Goal: Check status: Check status

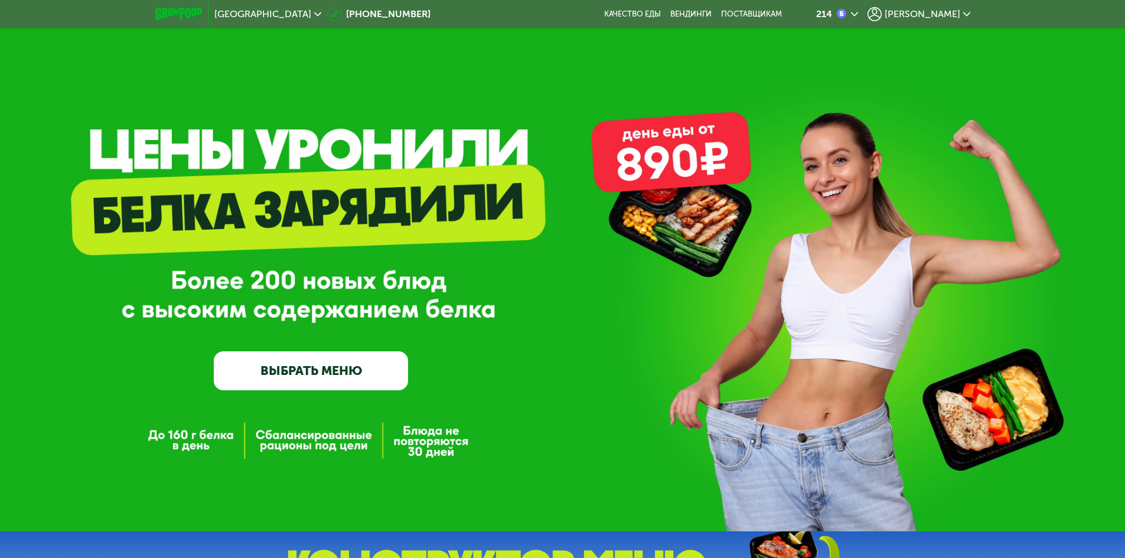
click at [949, 12] on span "[PERSON_NAME]" at bounding box center [922, 13] width 76 height 9
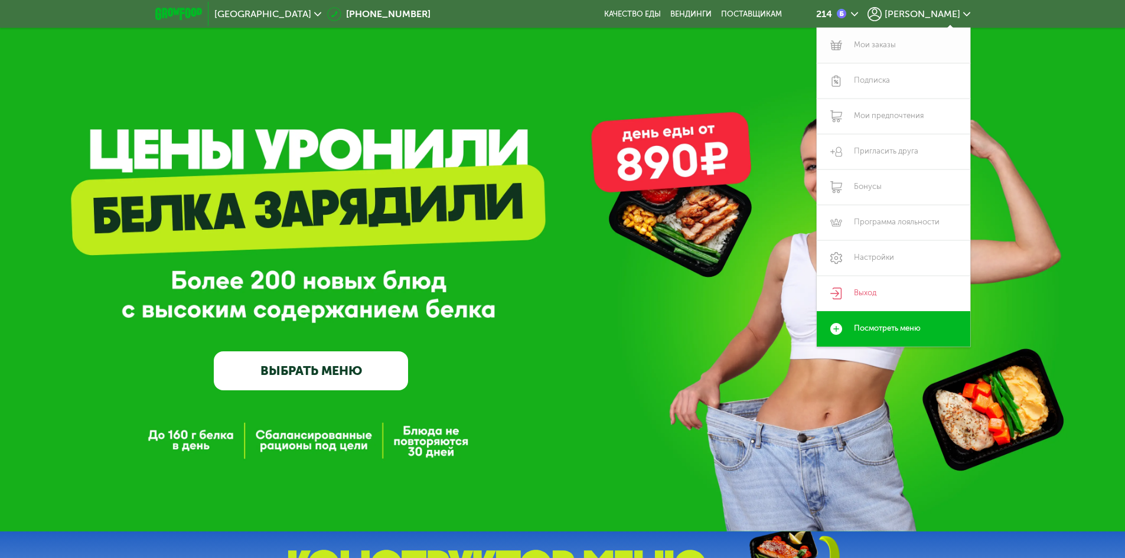
click at [895, 46] on link "Мои заказы" at bounding box center [894, 45] width 154 height 35
click at [883, 40] on link "Мои заказы" at bounding box center [894, 45] width 154 height 35
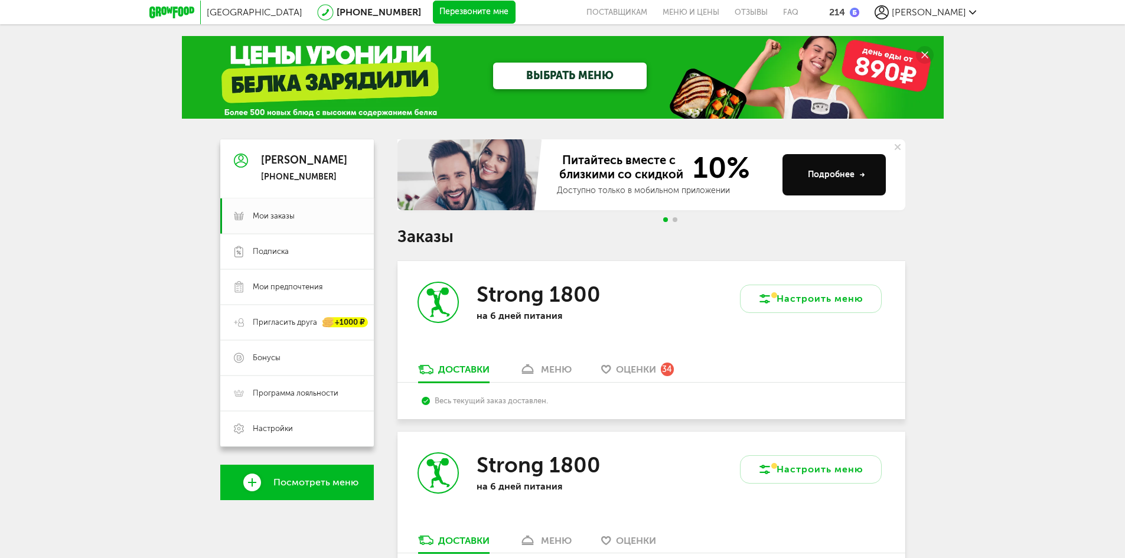
click at [546, 368] on div "меню" at bounding box center [556, 369] width 31 height 11
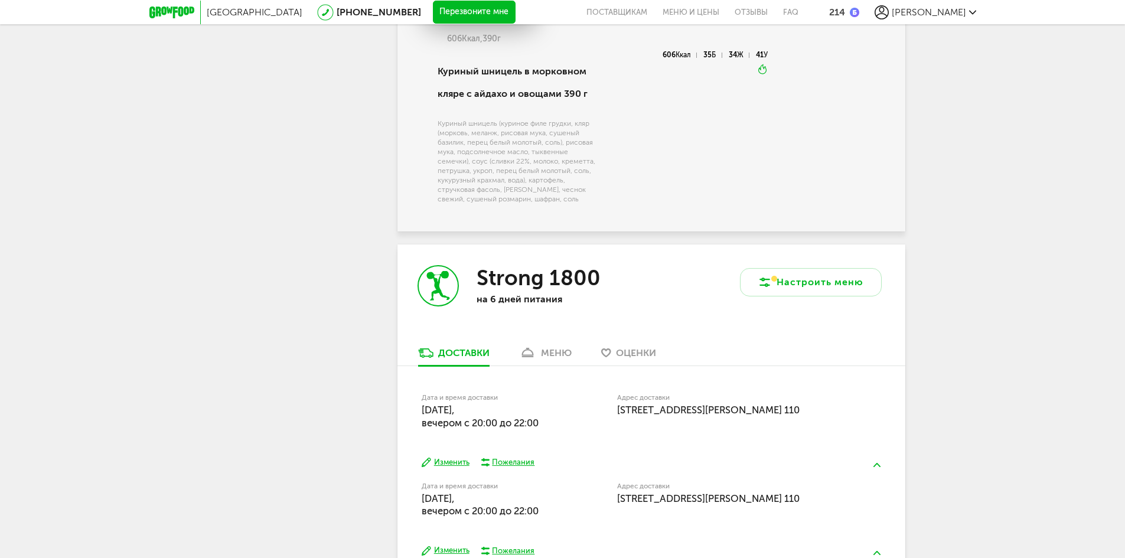
scroll to position [2121, 0]
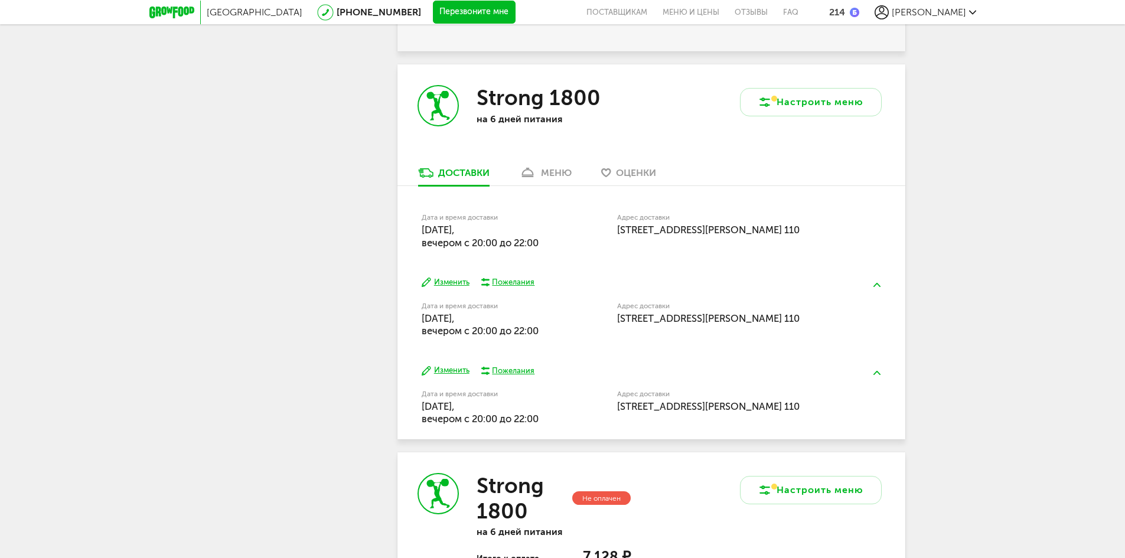
drag, startPoint x: 422, startPoint y: 214, endPoint x: 552, endPoint y: 235, distance: 131.6
click at [552, 235] on div "Дата и время доставки [DATE], вечером c 20:00 до 22:00" at bounding box center [489, 231] width 135 height 35
click at [551, 235] on div "Дата и время доставки [DATE], вечером c 20:00 до 22:00" at bounding box center [489, 231] width 135 height 35
click at [427, 216] on label "Дата и время доставки" at bounding box center [489, 217] width 135 height 6
drag, startPoint x: 425, startPoint y: 213, endPoint x: 794, endPoint y: 243, distance: 369.6
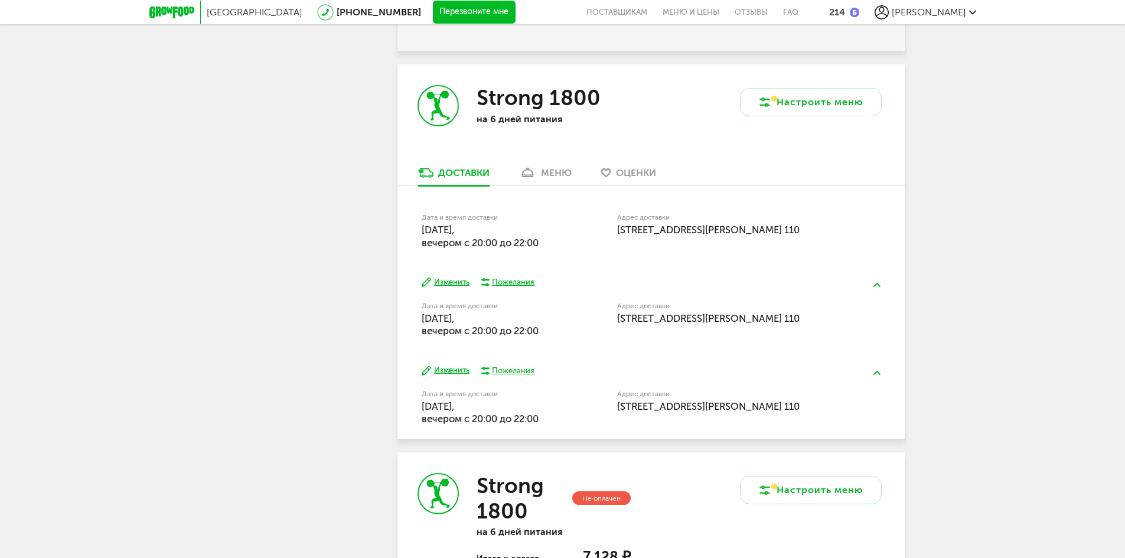
click at [794, 243] on div "Дата и время доставки [DATE], вечером c 20:00 до 22:00 Адрес доставки [STREET_A…" at bounding box center [651, 230] width 459 height 38
drag, startPoint x: 417, startPoint y: 214, endPoint x: 700, endPoint y: 235, distance: 283.6
click at [701, 236] on div "Дата и время доставки 18 сентября, четверг, вечером c 20:00 до 22:00 Адрес дост…" at bounding box center [651, 224] width 508 height 77
click at [700, 235] on div "Адрес доставки Москва, ул Докукина, 3к1, подъезд 4, этаж 1, кв. 110" at bounding box center [727, 225] width 220 height 22
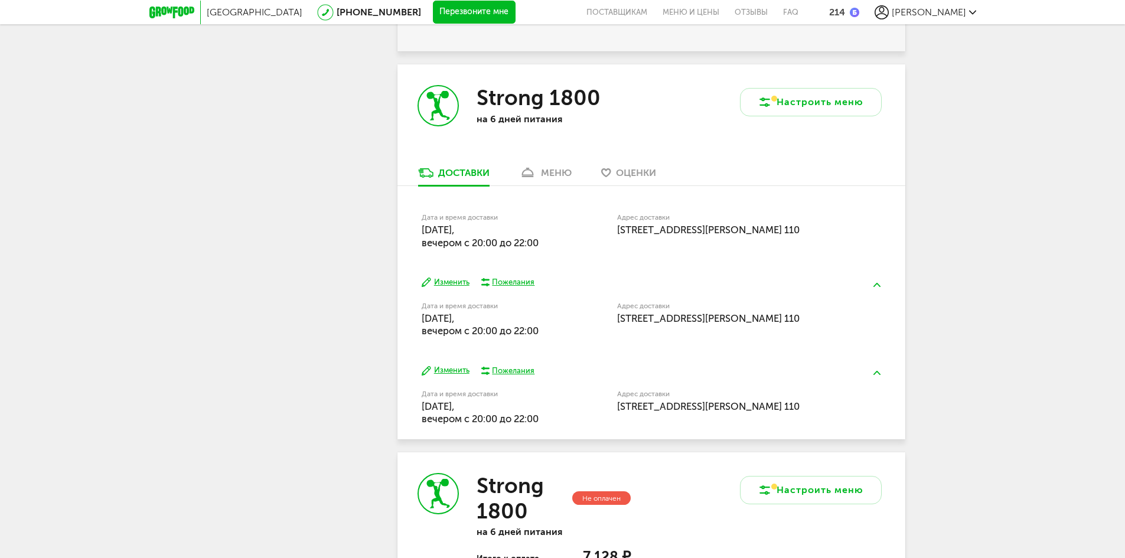
click at [551, 170] on div "меню" at bounding box center [556, 172] width 31 height 11
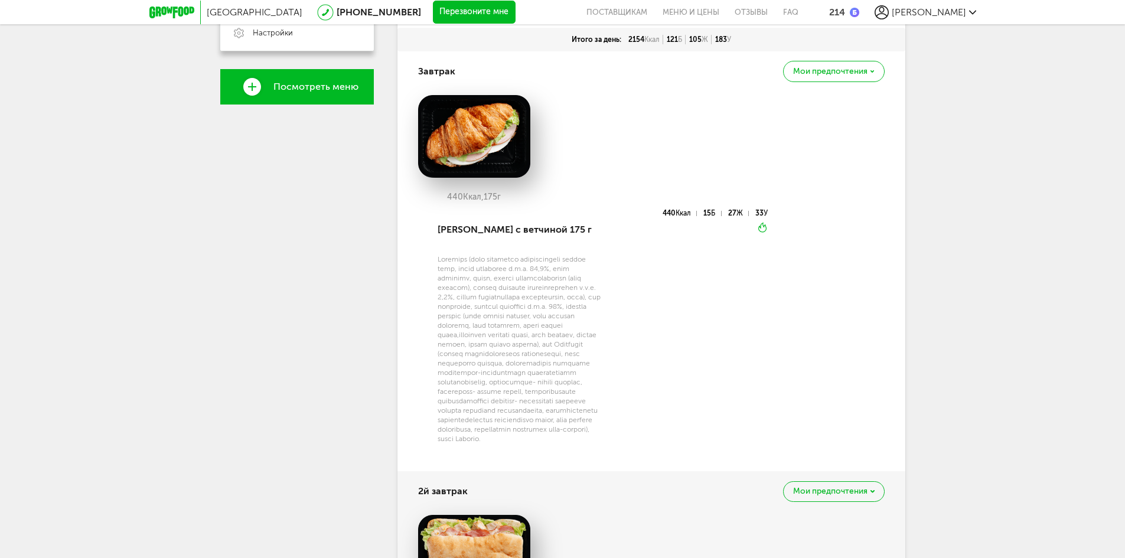
scroll to position [263, 0]
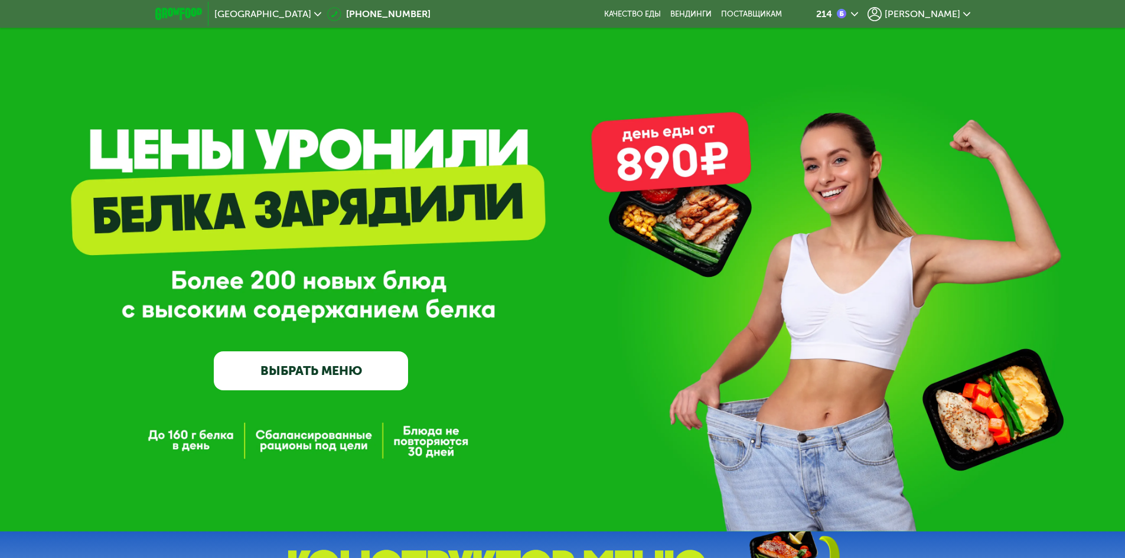
click at [926, 9] on span "[PERSON_NAME]" at bounding box center [922, 13] width 76 height 9
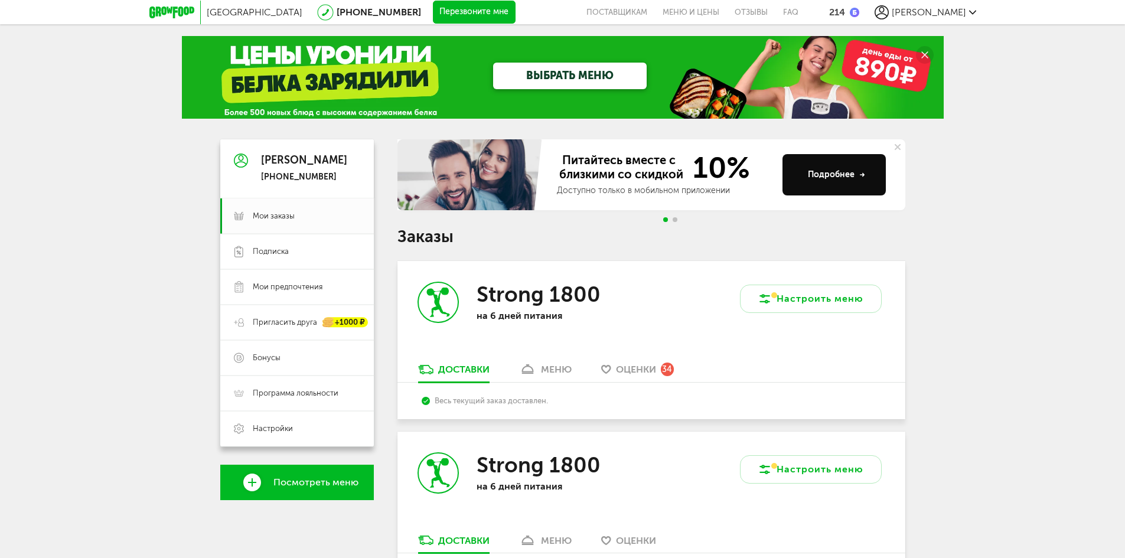
click at [556, 376] on link "меню" at bounding box center [545, 372] width 64 height 19
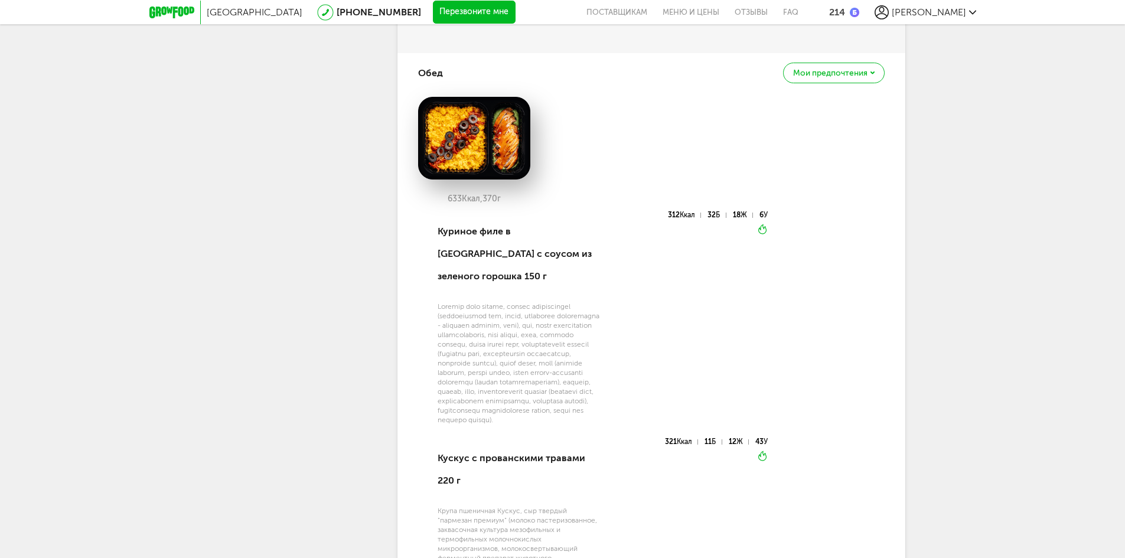
scroll to position [1176, 0]
